Goal: Task Accomplishment & Management: Use online tool/utility

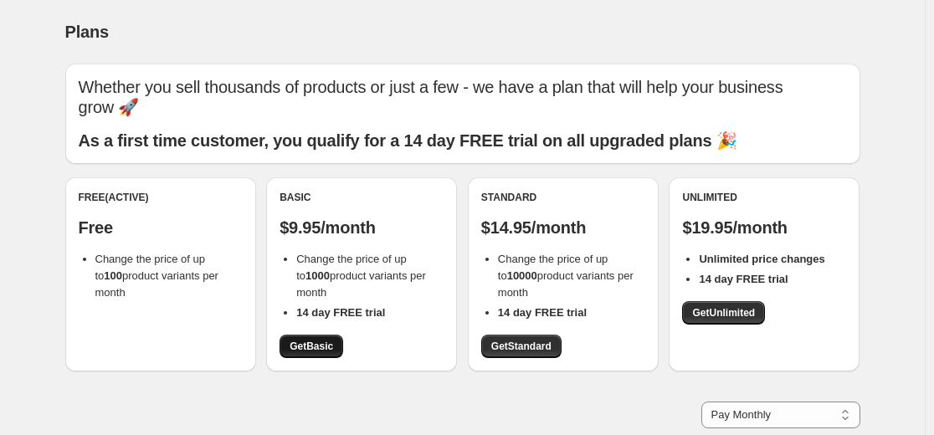
click at [318, 348] on span "Get Basic" at bounding box center [312, 346] width 44 height 13
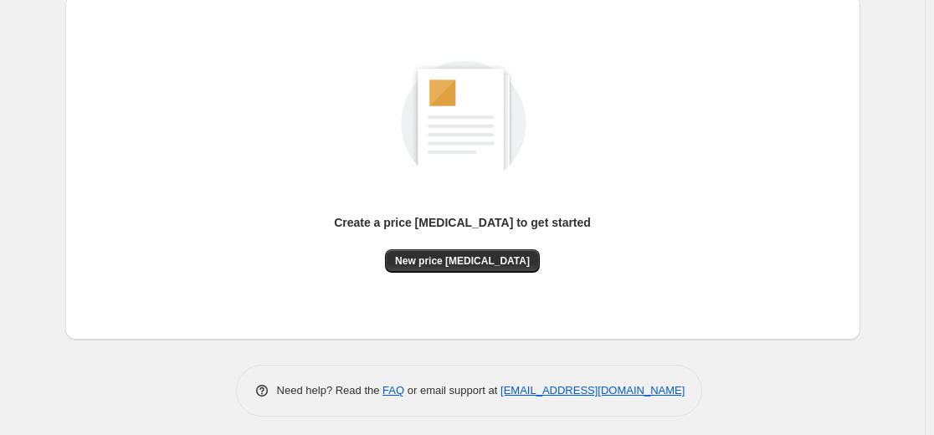
scroll to position [192, 0]
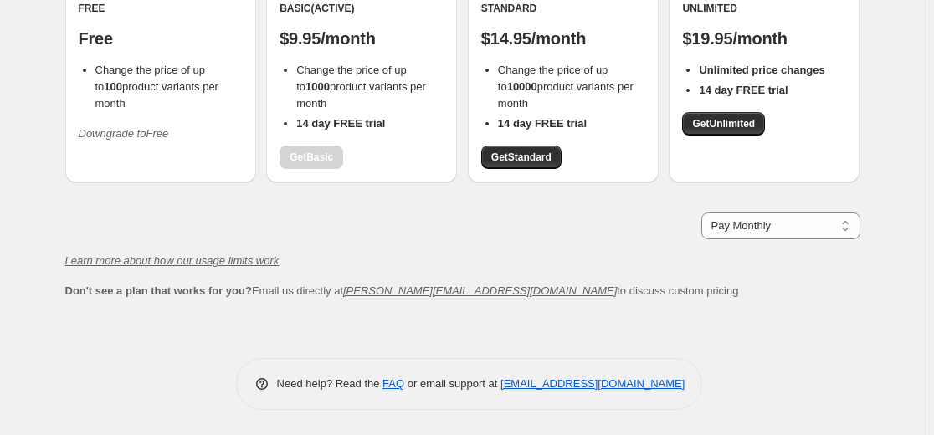
scroll to position [189, 0]
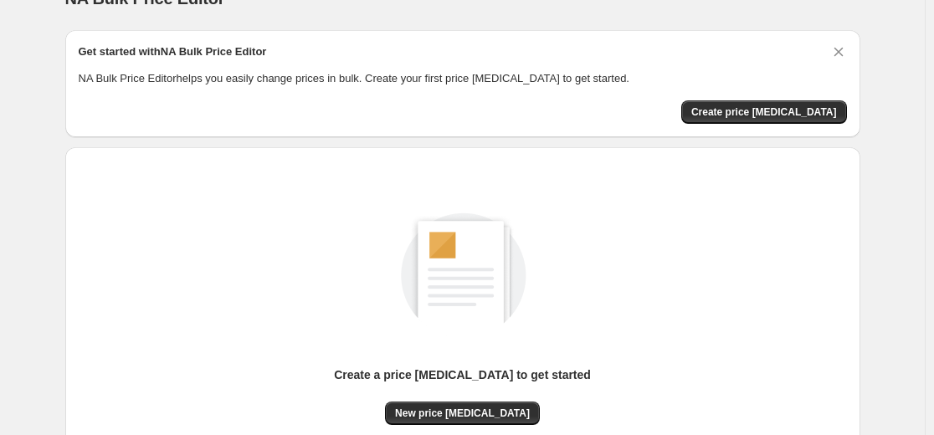
scroll to position [34, 0]
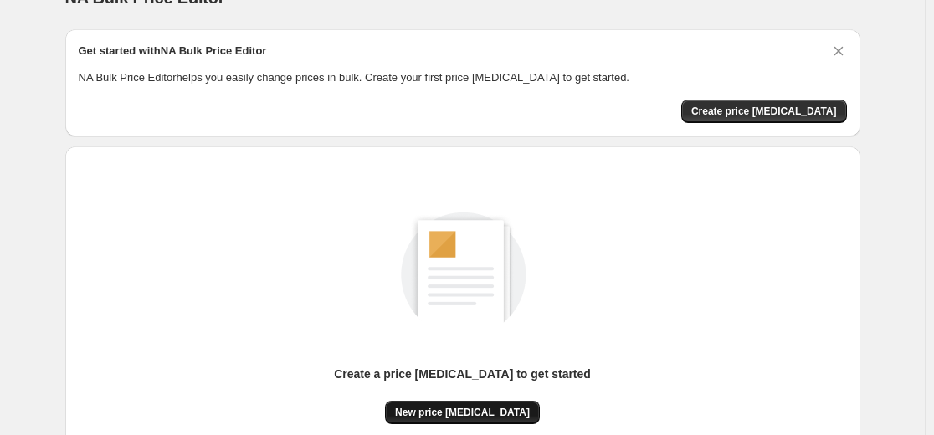
click at [452, 419] on button "New price [MEDICAL_DATA]" at bounding box center [462, 412] width 155 height 23
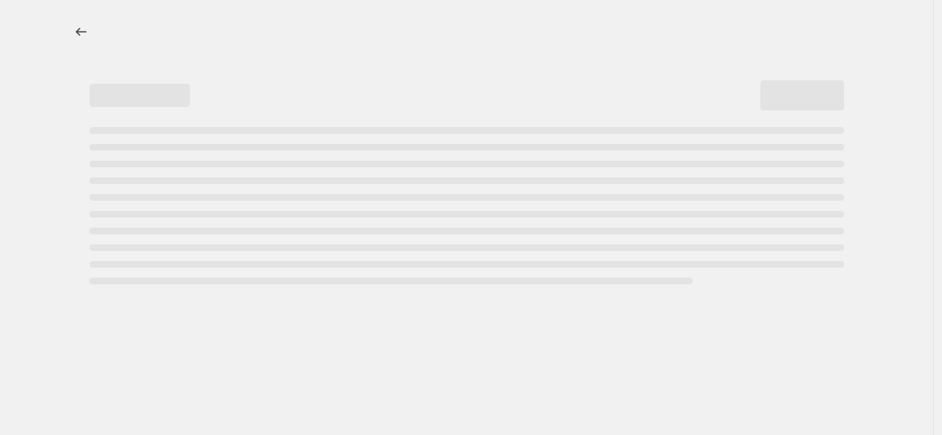
select select "percentage"
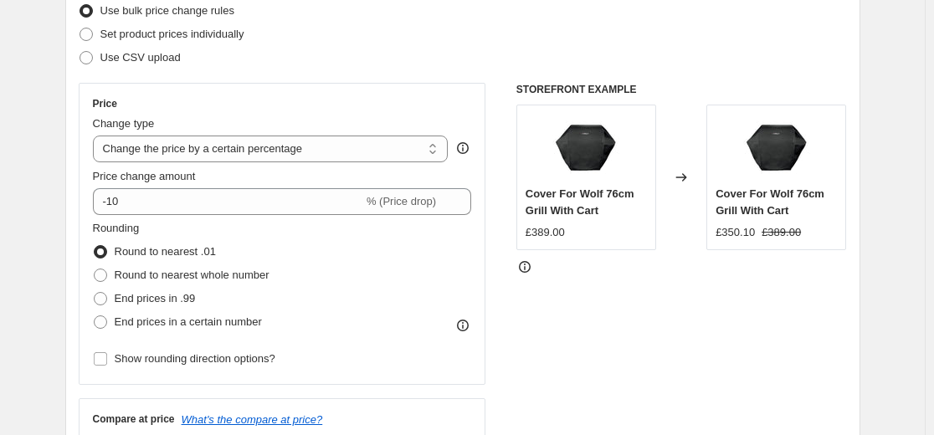
scroll to position [227, 0]
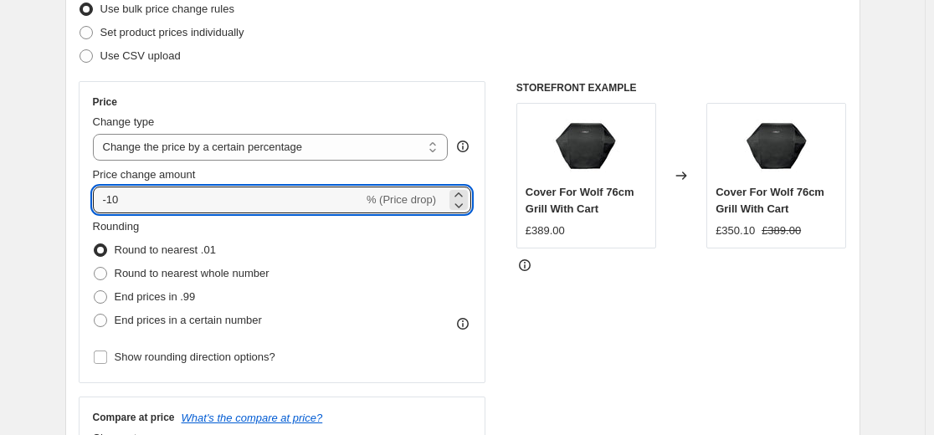
click at [264, 195] on input "-10" at bounding box center [228, 200] width 270 height 27
type input "-1"
type input "-50"
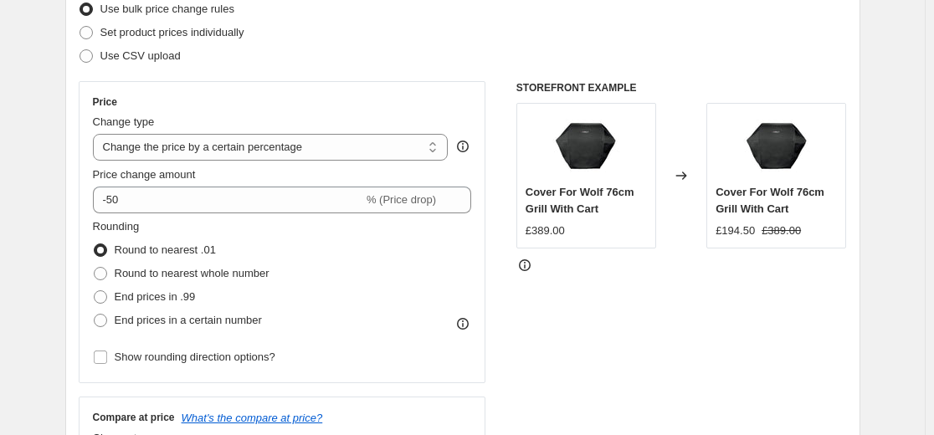
click at [526, 309] on div "STOREFRONT EXAMPLE Cover For Wolf 76cm Grill With Cart £389.00 Changed to Cover…" at bounding box center [681, 286] width 331 height 410
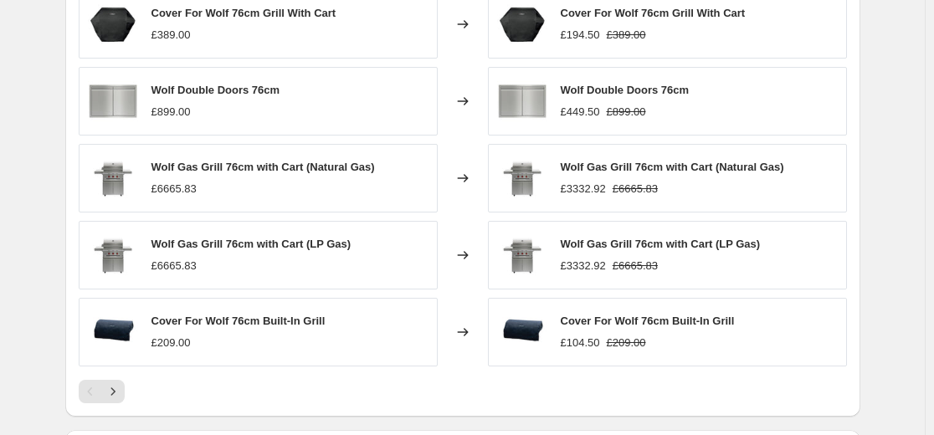
scroll to position [1239, 0]
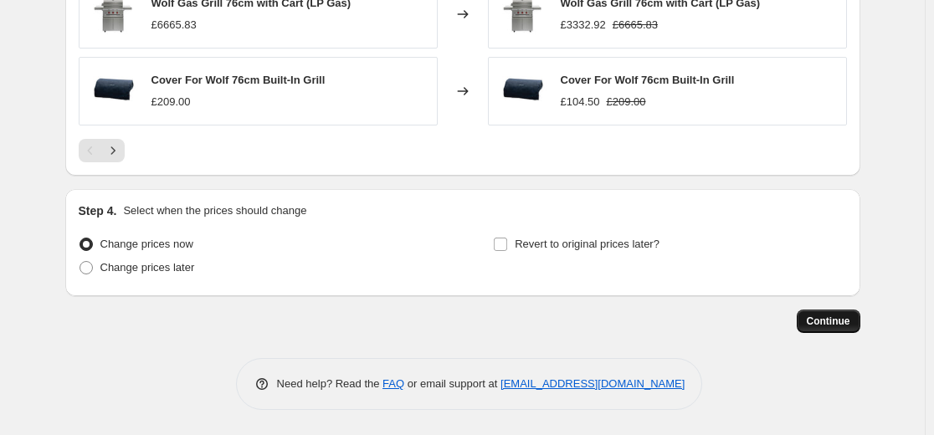
click at [859, 324] on button "Continue" at bounding box center [829, 321] width 64 height 23
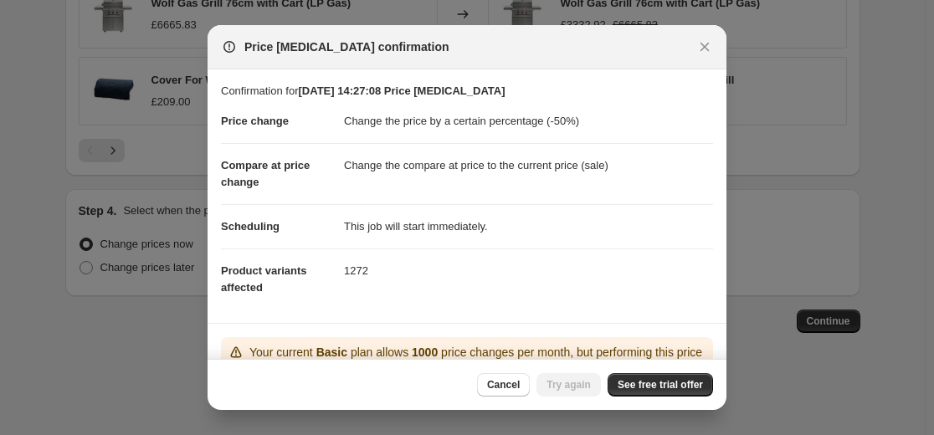
scroll to position [189, 0]
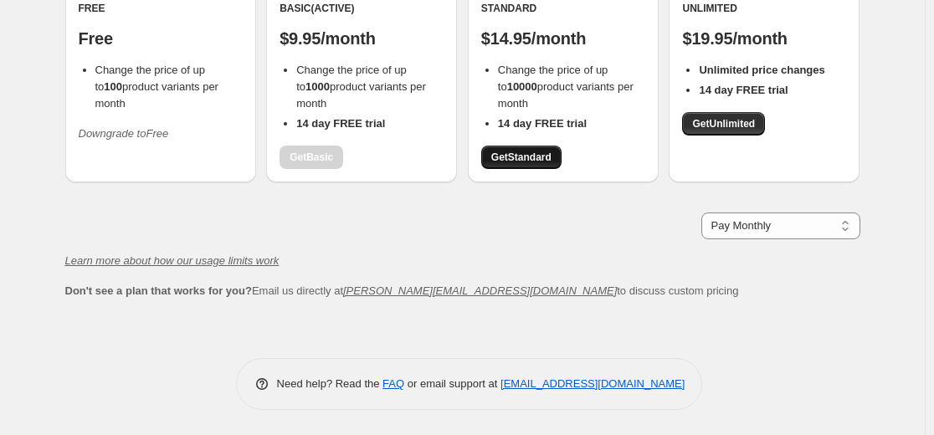
click at [531, 157] on span "Get Standard" at bounding box center [521, 157] width 60 height 13
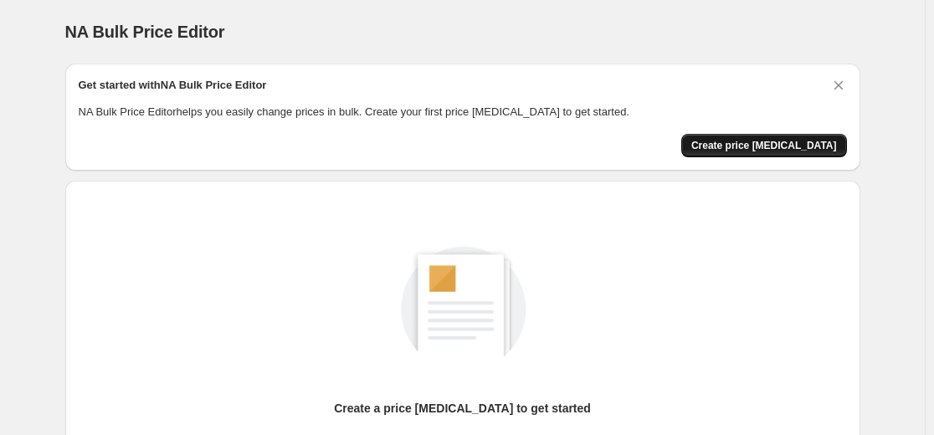
click at [746, 148] on span "Create price [MEDICAL_DATA]" at bounding box center [764, 145] width 146 height 13
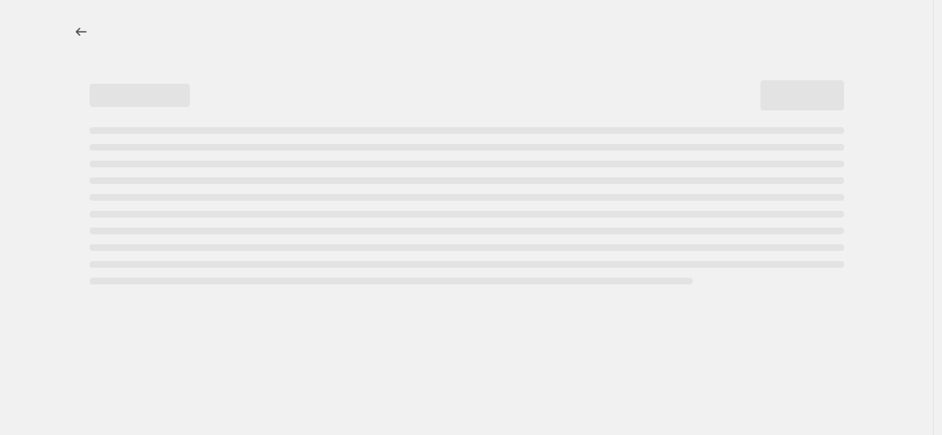
select select "percentage"
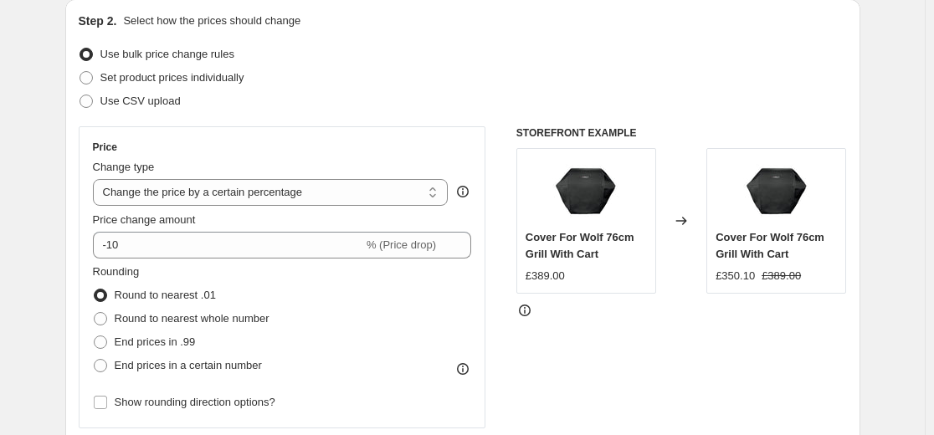
scroll to position [182, 0]
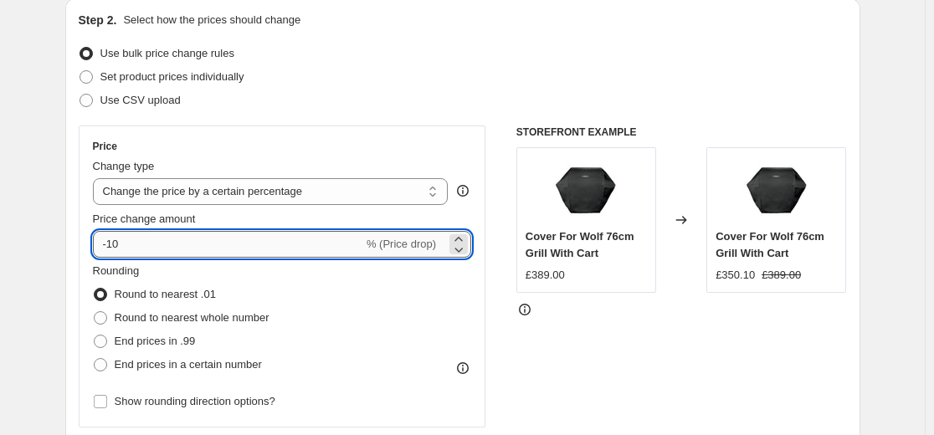
click at [228, 243] on input "-10" at bounding box center [228, 244] width 270 height 27
type input "-1"
type input "-55"
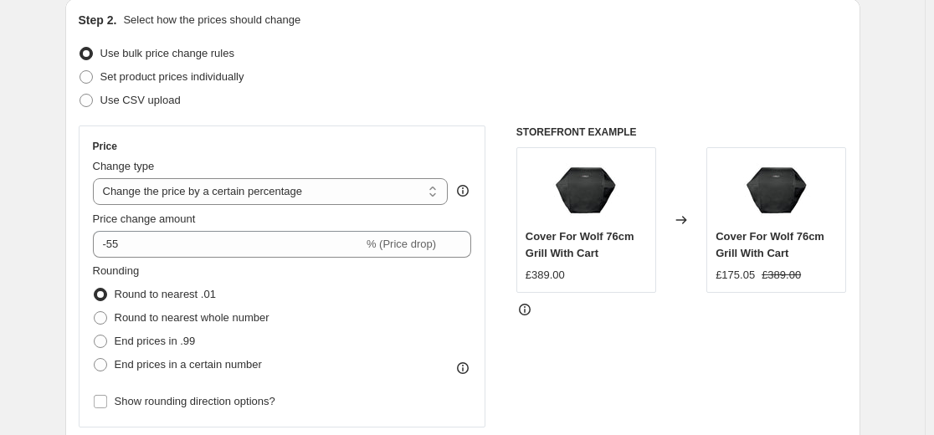
click at [551, 336] on div "STOREFRONT EXAMPLE Cover For Wolf 76cm Grill With Cart £389.00 Changed to Cover…" at bounding box center [681, 331] width 331 height 410
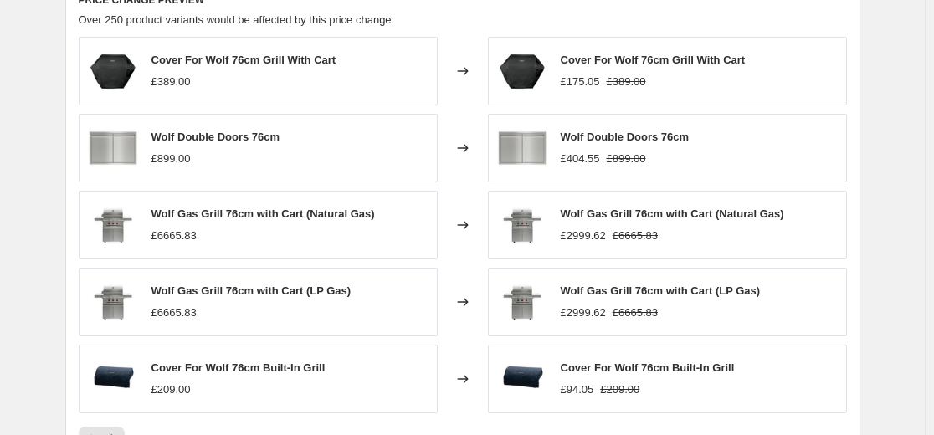
scroll to position [1239, 0]
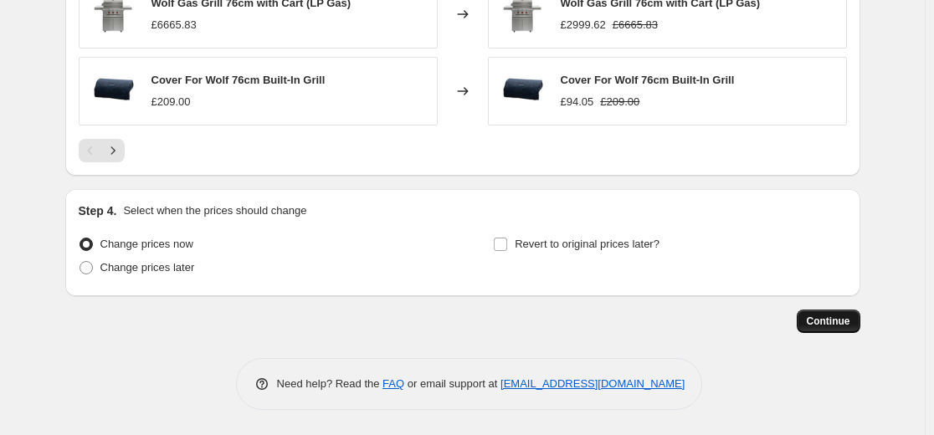
click at [843, 331] on button "Continue" at bounding box center [829, 321] width 64 height 23
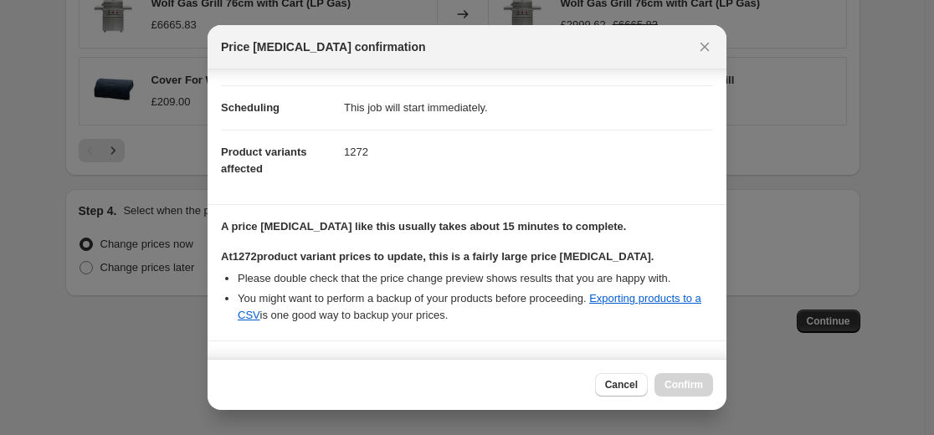
scroll to position [362, 0]
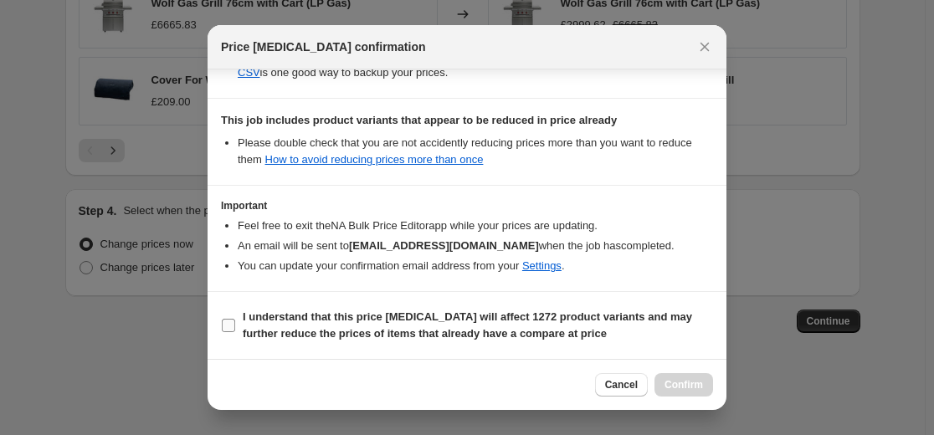
click at [311, 311] on b "I understand that this price change job will affect 1272 product variants and m…" at bounding box center [467, 324] width 449 height 29
click at [235, 319] on input "I understand that this price change job will affect 1272 product variants and m…" at bounding box center [228, 325] width 13 height 13
checkbox input "true"
click at [689, 390] on span "Confirm" at bounding box center [683, 384] width 38 height 13
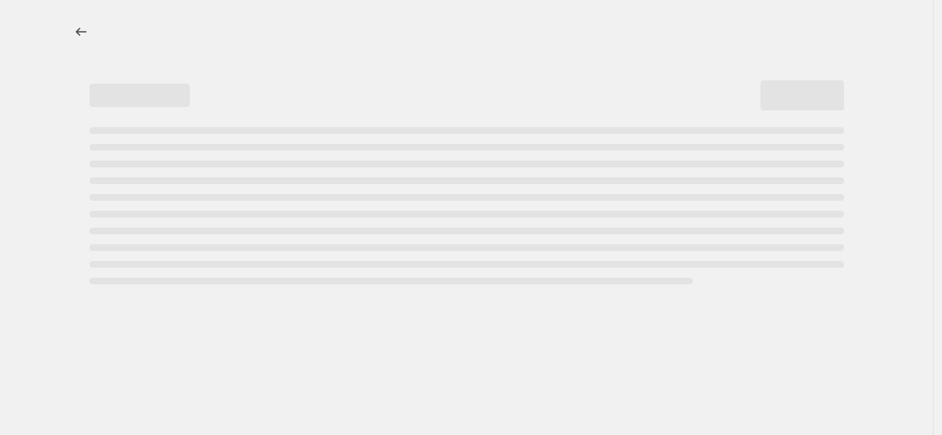
select select "percentage"
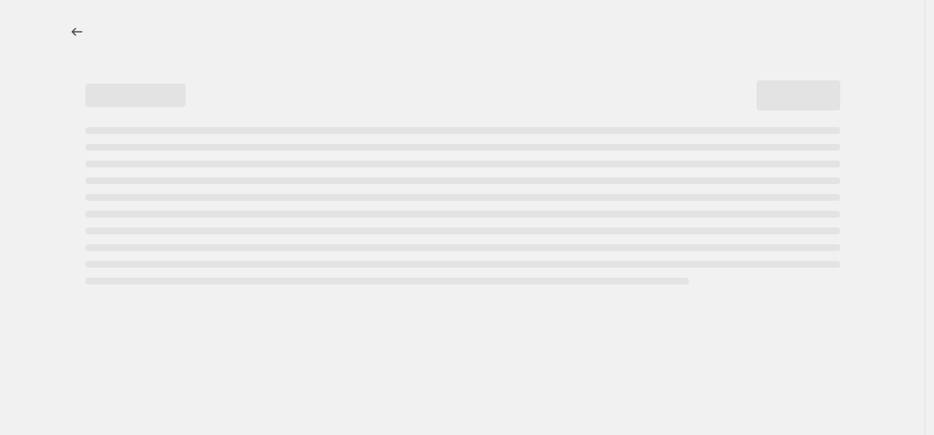
select select "percentage"
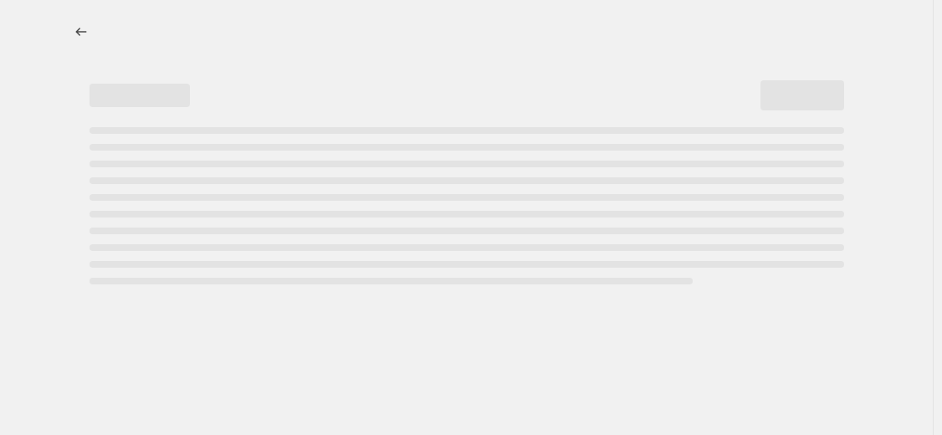
select select "percentage"
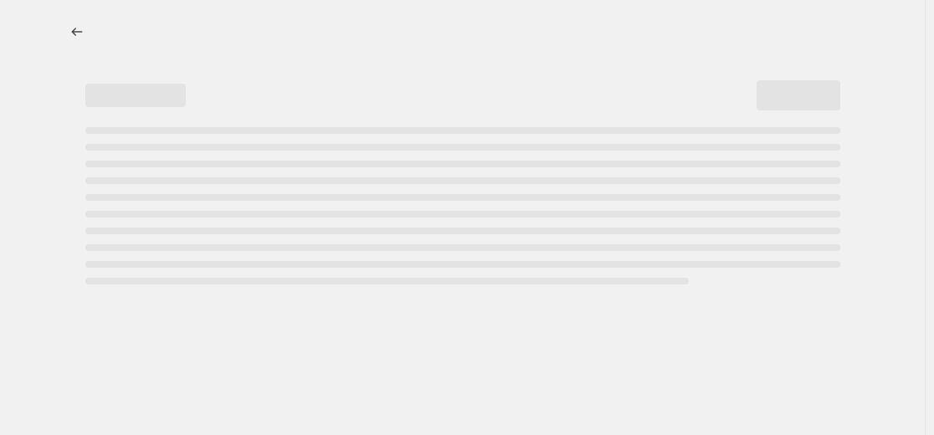
select select "percentage"
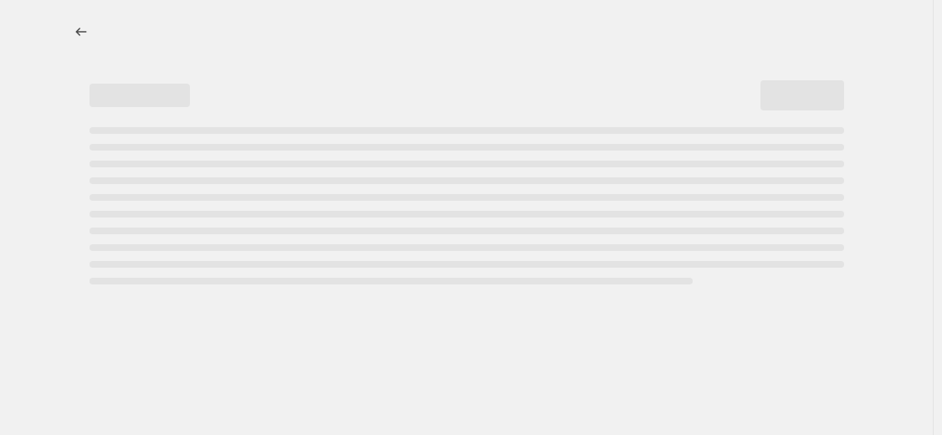
select select "percentage"
